Goal: Transaction & Acquisition: Purchase product/service

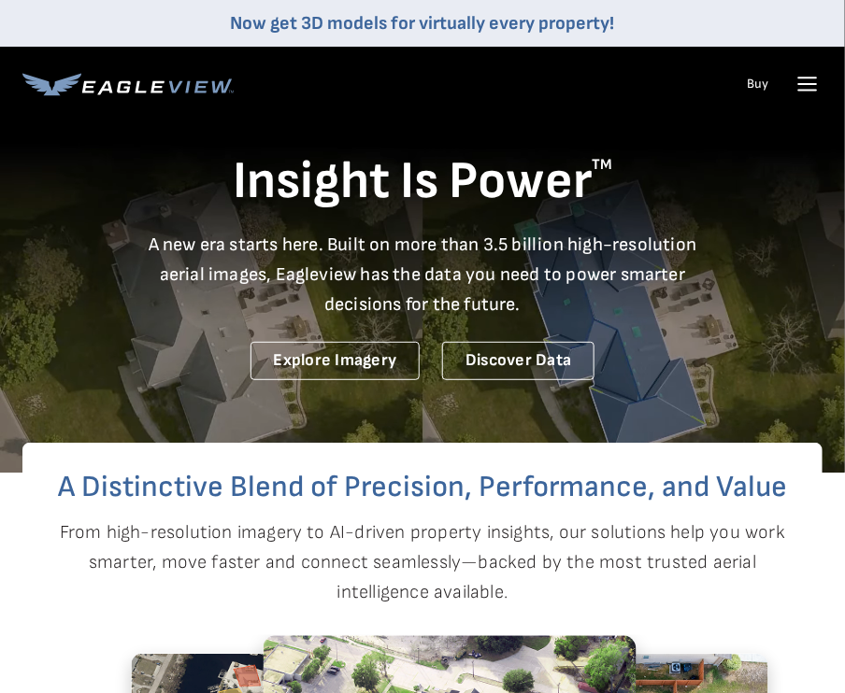
click at [805, 88] on icon at bounding box center [807, 84] width 30 height 30
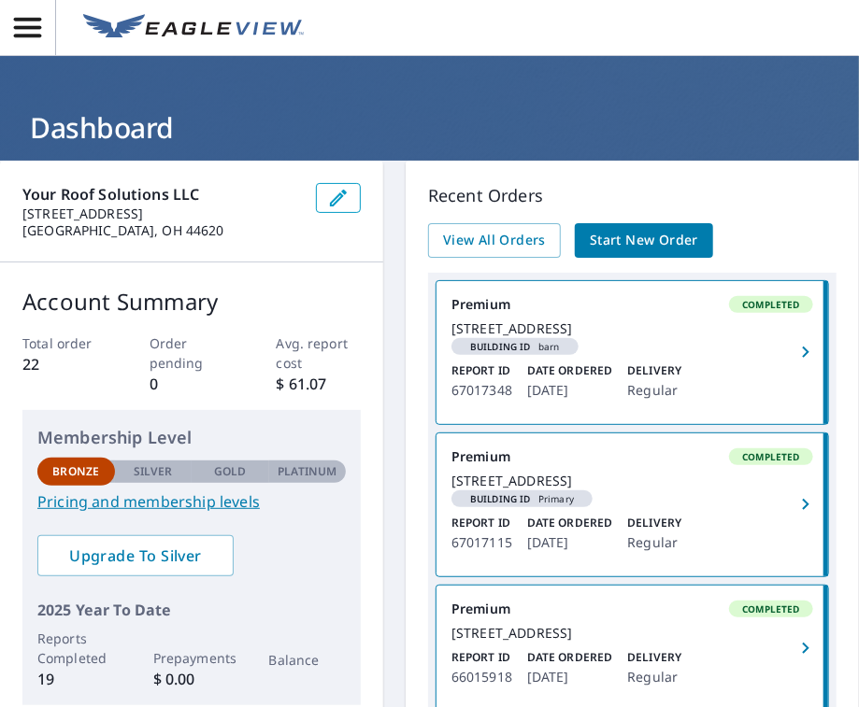
click at [662, 243] on span "Start New Order" at bounding box center [644, 240] width 108 height 23
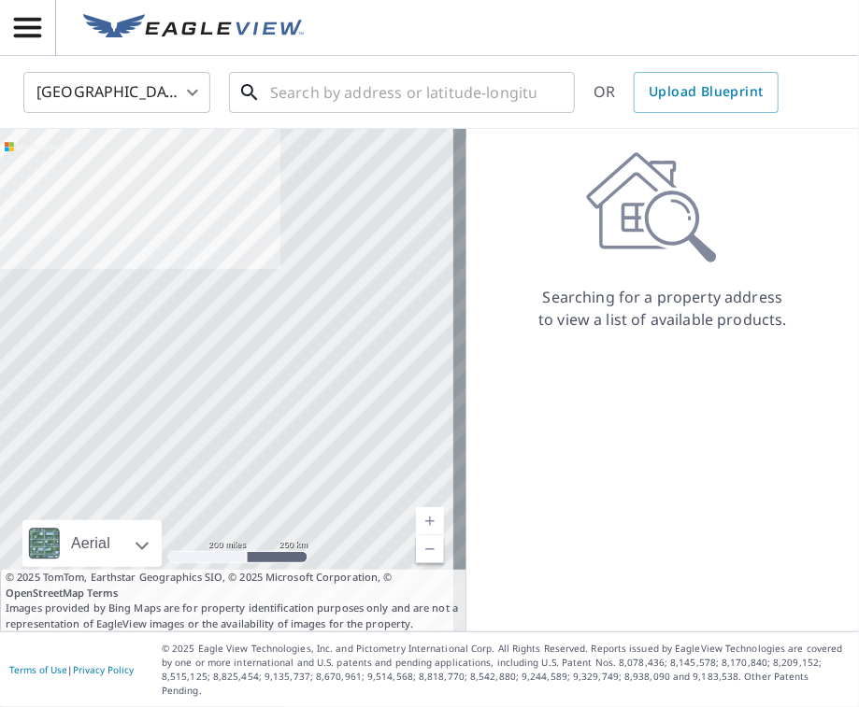
click at [289, 93] on input "text" at bounding box center [403, 92] width 266 height 52
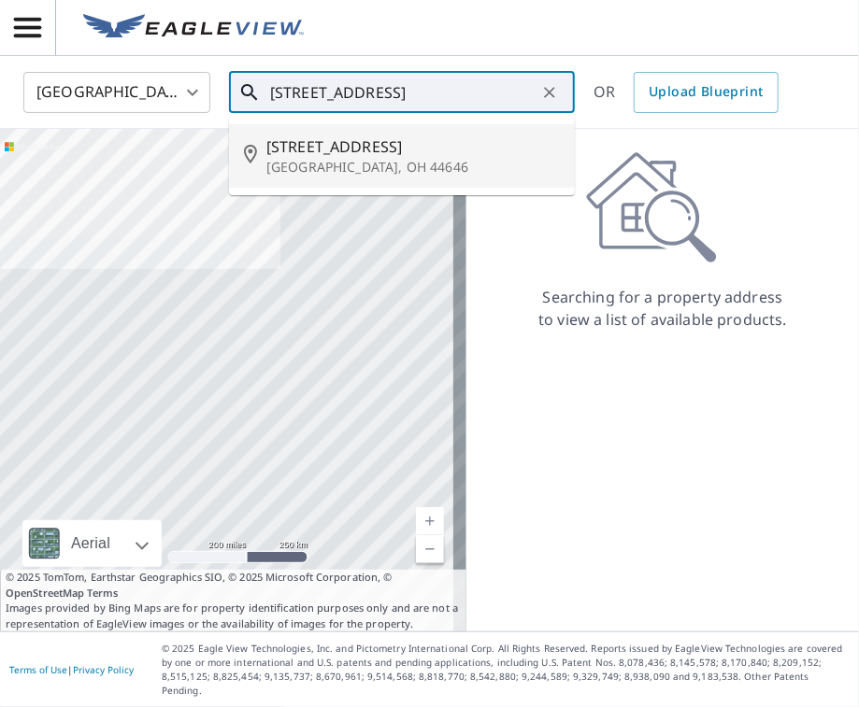
click at [327, 147] on span "[STREET_ADDRESS]" at bounding box center [412, 146] width 293 height 22
type input "[STREET_ADDRESS]"
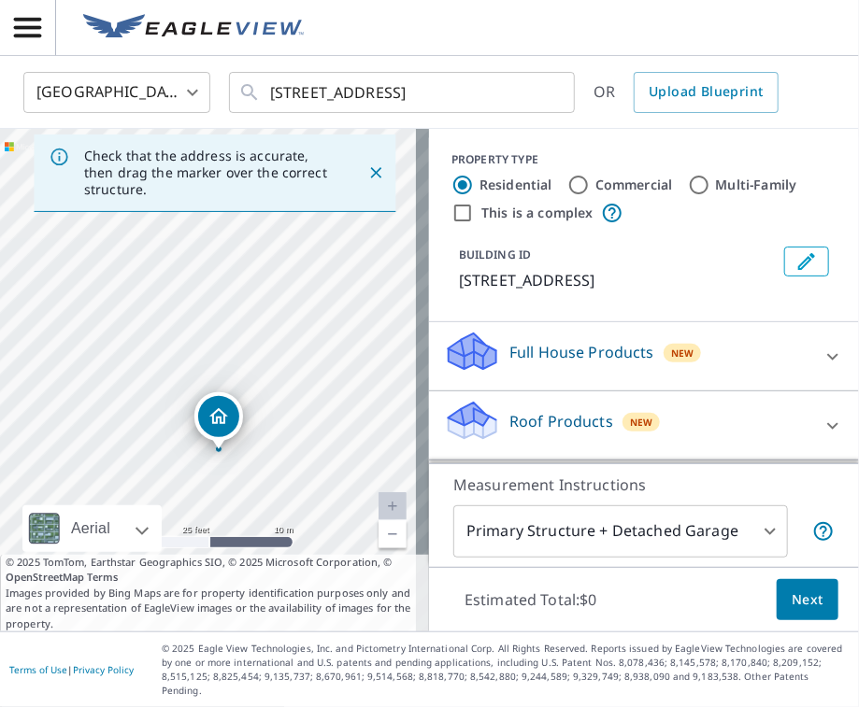
drag, startPoint x: 182, startPoint y: 487, endPoint x: 219, endPoint y: 449, distance: 52.9
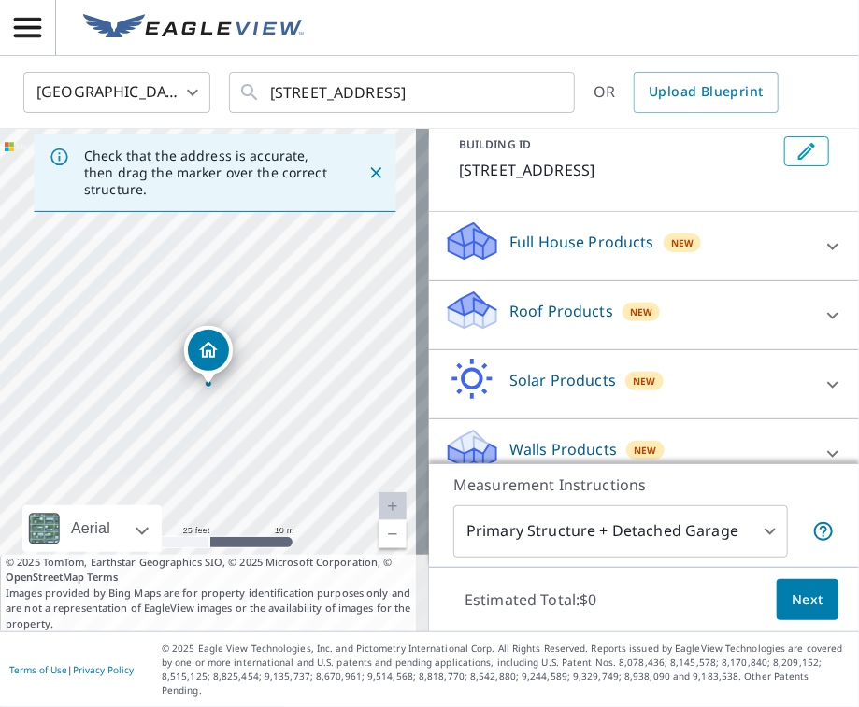
scroll to position [143, 0]
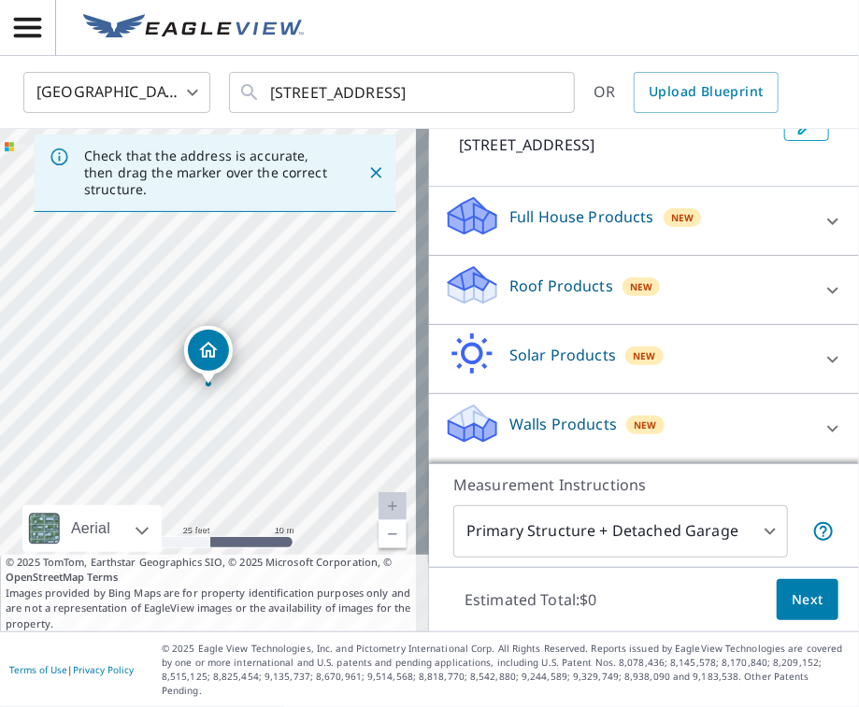
click at [535, 297] on p "Roof Products" at bounding box center [561, 286] width 104 height 22
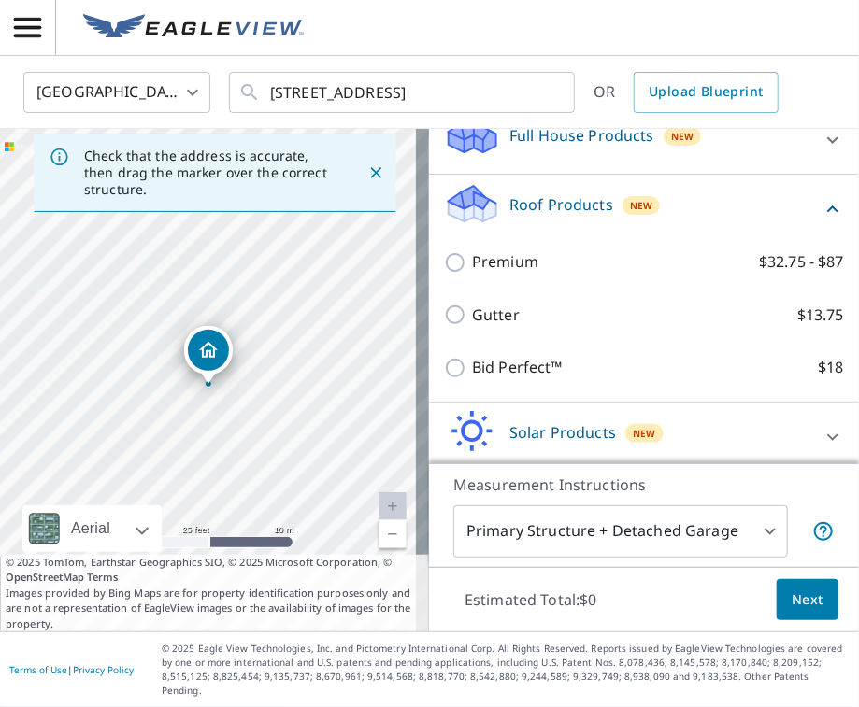
scroll to position [236, 0]
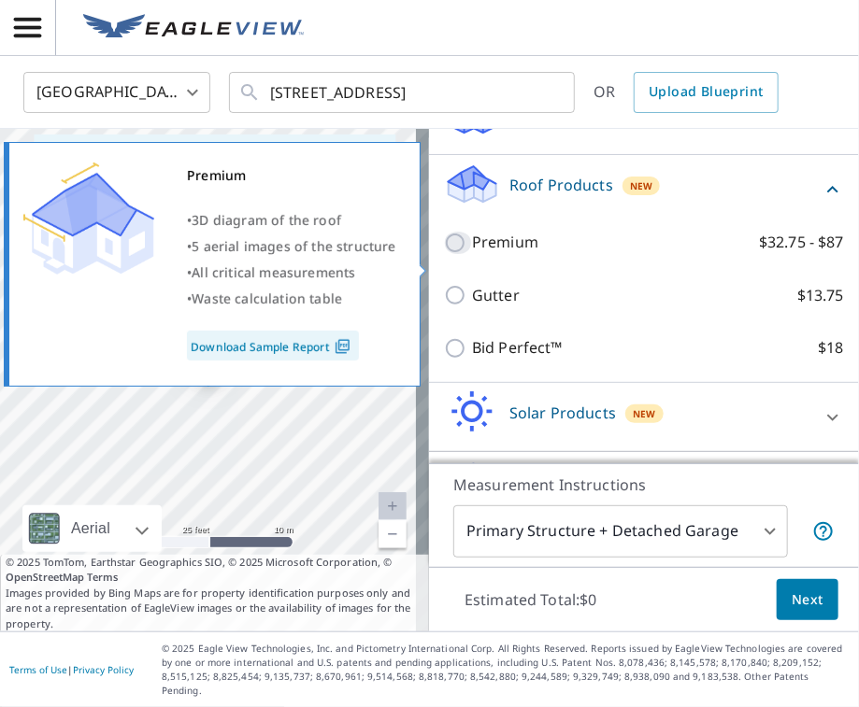
click at [444, 254] on input "Premium $32.75 - $87" at bounding box center [458, 243] width 28 height 22
checkbox input "true"
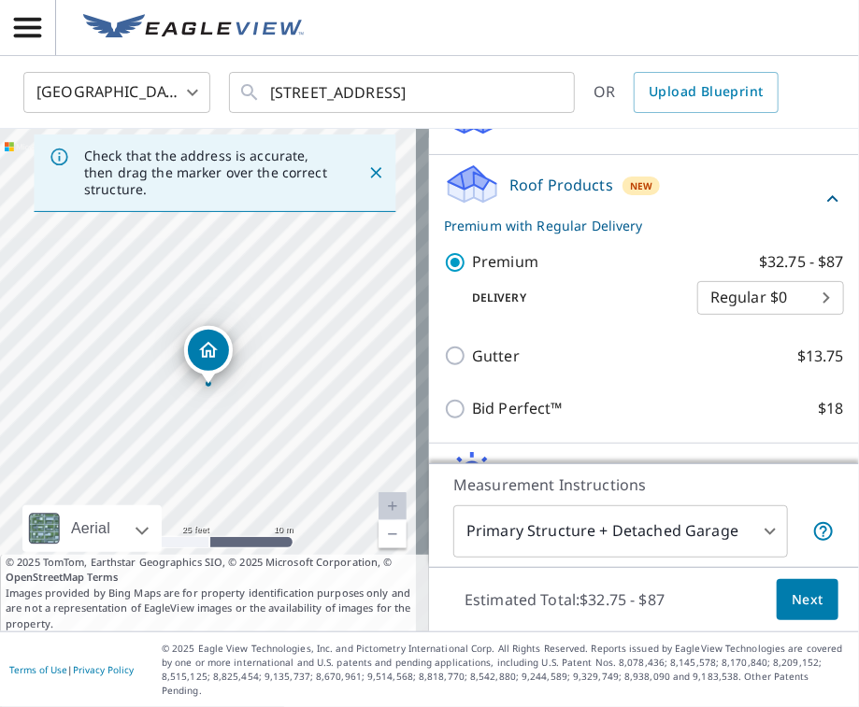
click at [796, 612] on span "Next" at bounding box center [807, 600] width 32 height 23
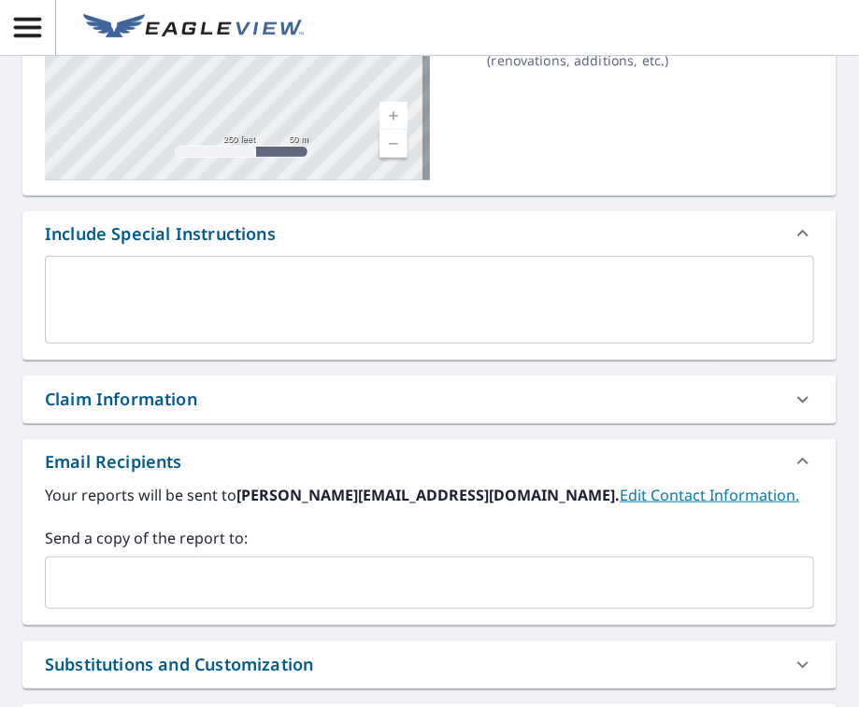
scroll to position [374, 0]
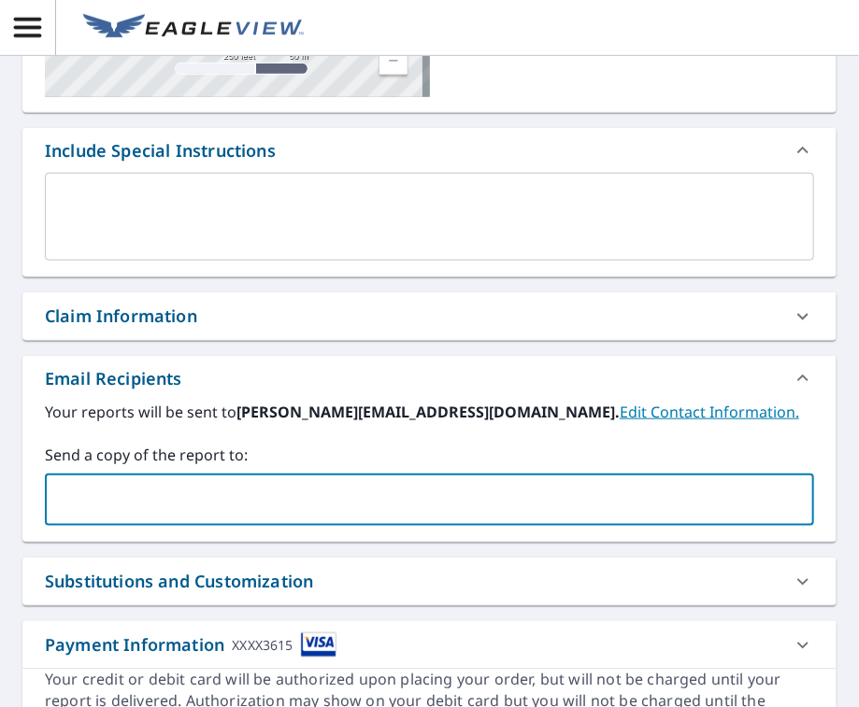
click at [104, 495] on input "text" at bounding box center [415, 500] width 724 height 36
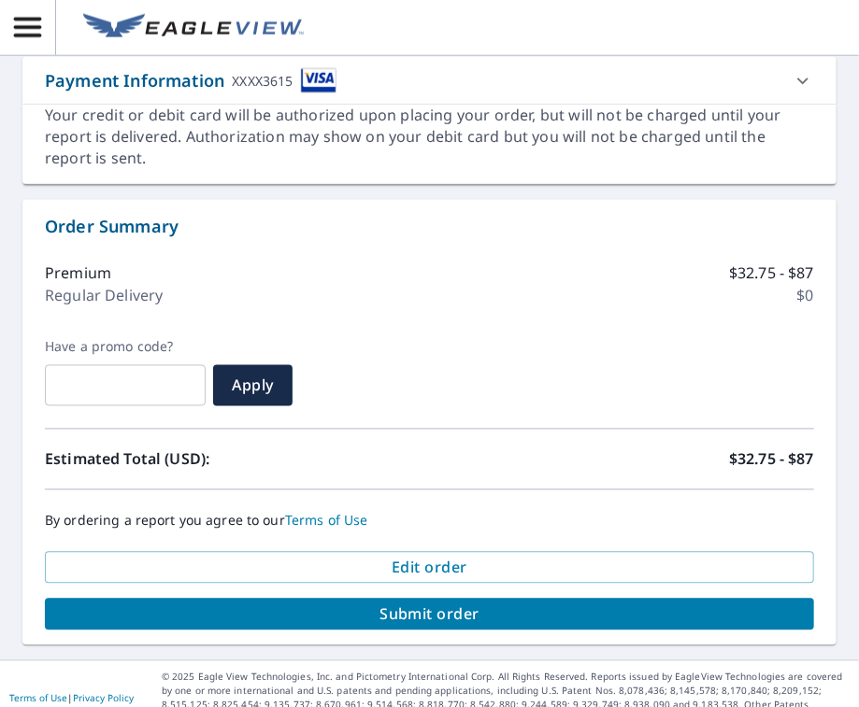
scroll to position [951, 0]
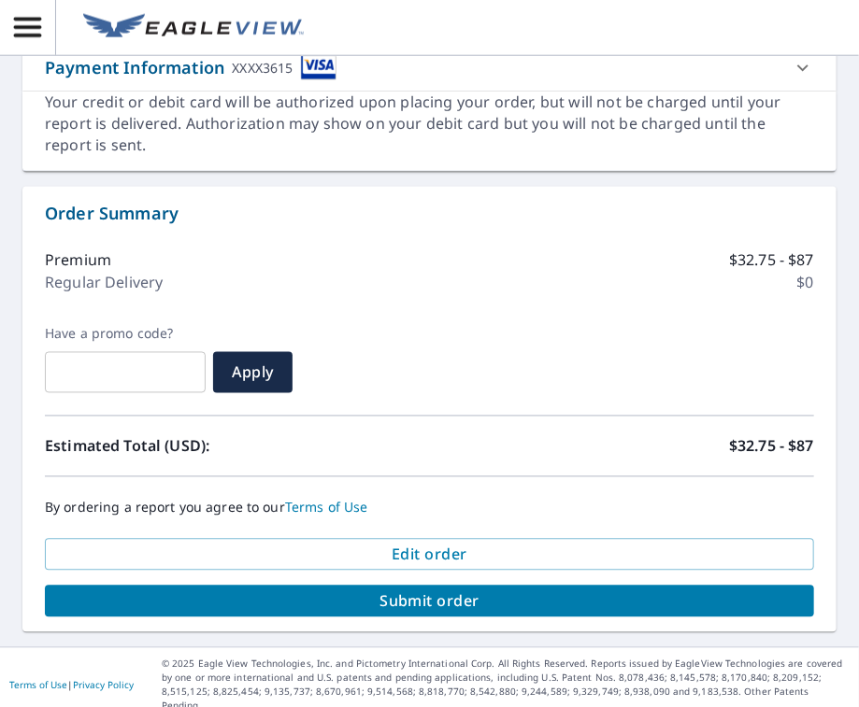
type input "joel@yourroofsolution.com"
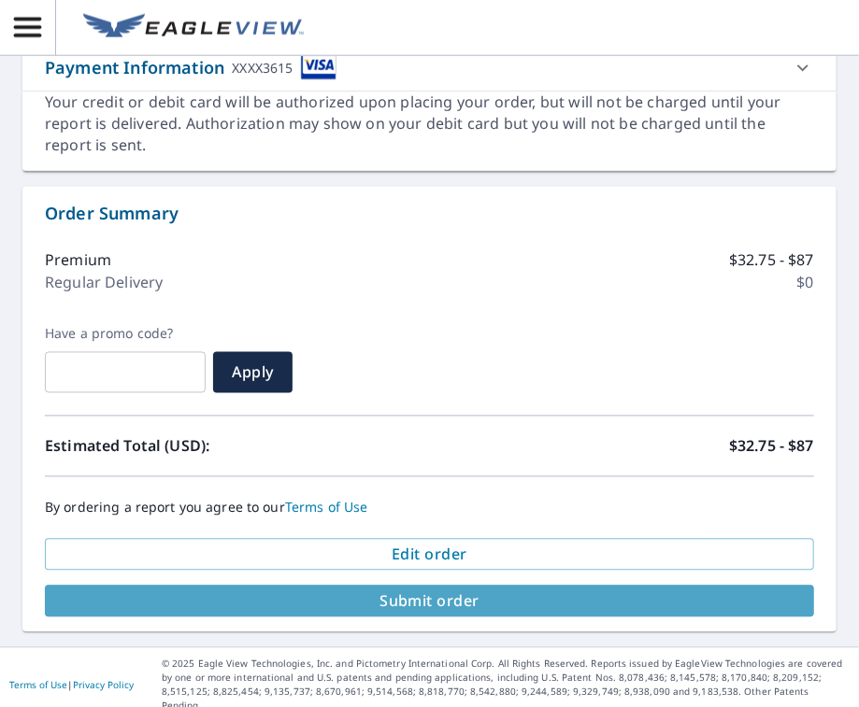
click at [433, 606] on span "Submit order" at bounding box center [429, 602] width 739 height 21
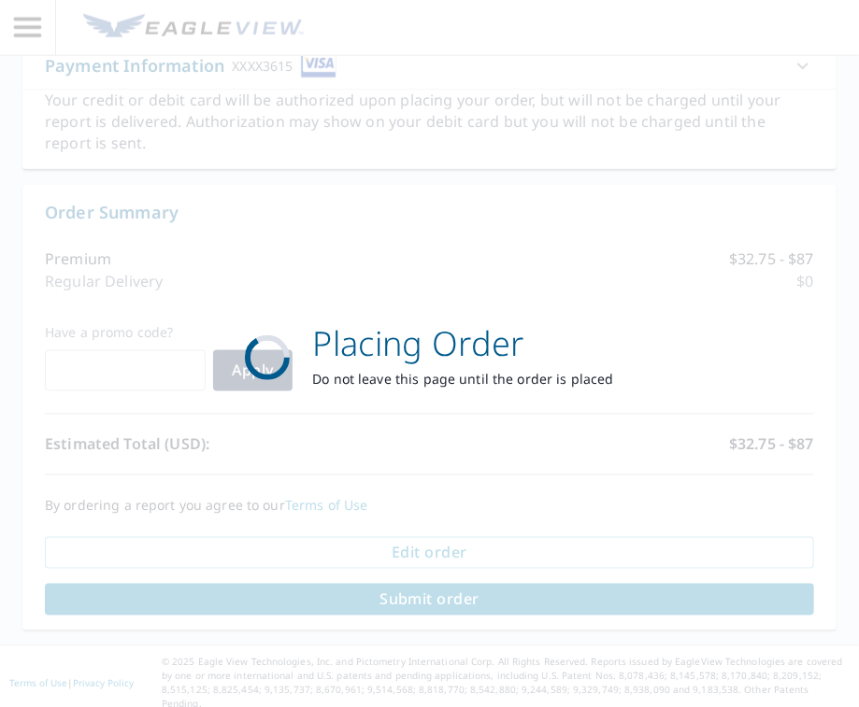
scroll to position [812, 0]
